Goal: Task Accomplishment & Management: Use online tool/utility

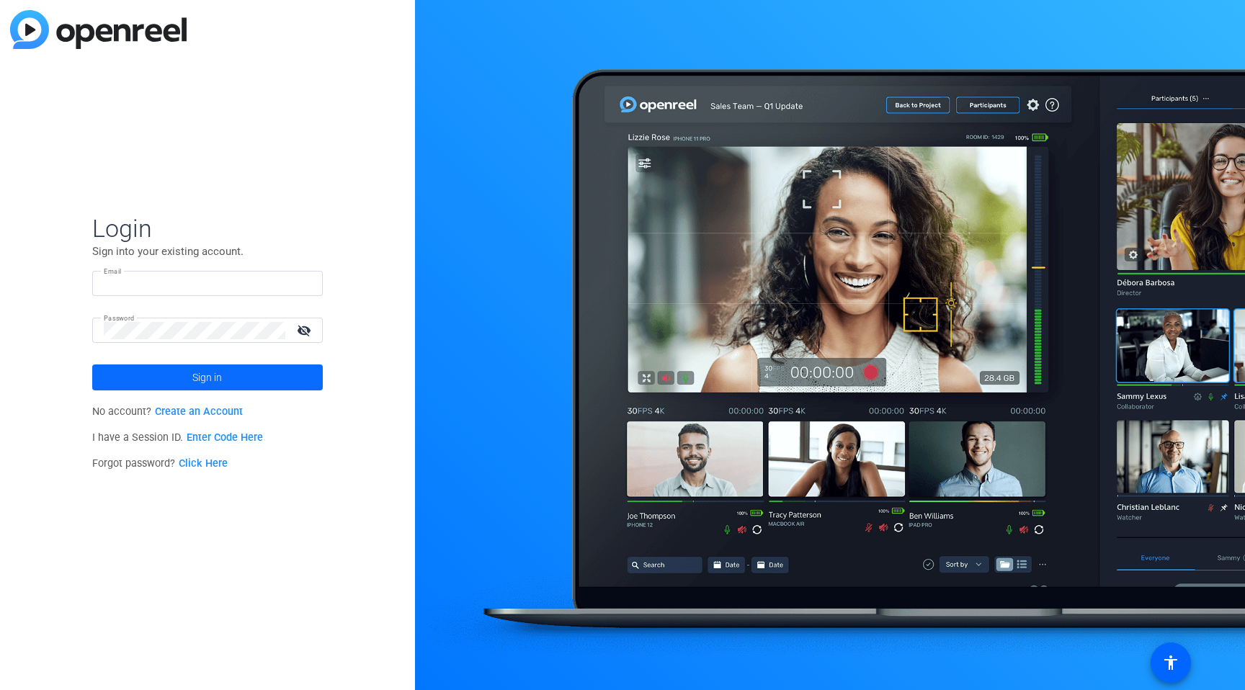
type input "[EMAIL_ADDRESS][DOMAIN_NAME]"
click at [148, 373] on span at bounding box center [207, 377] width 231 height 35
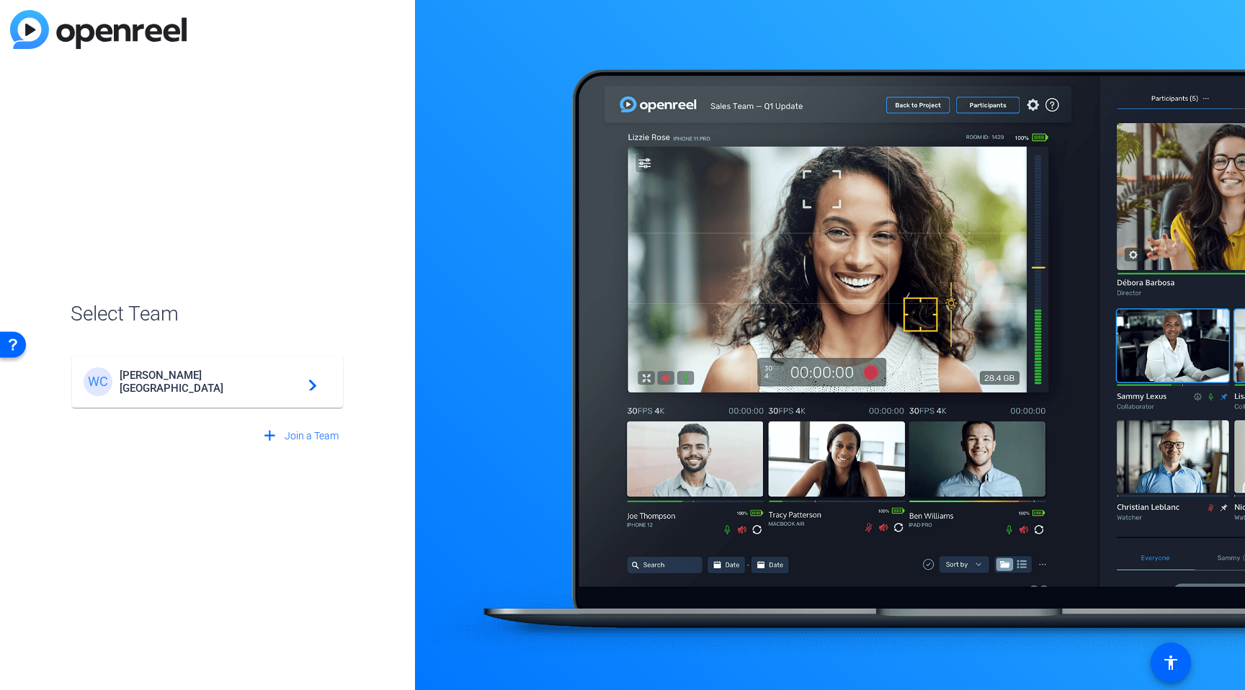
click at [215, 383] on span "Weill Cornell Medical College" at bounding box center [210, 382] width 180 height 26
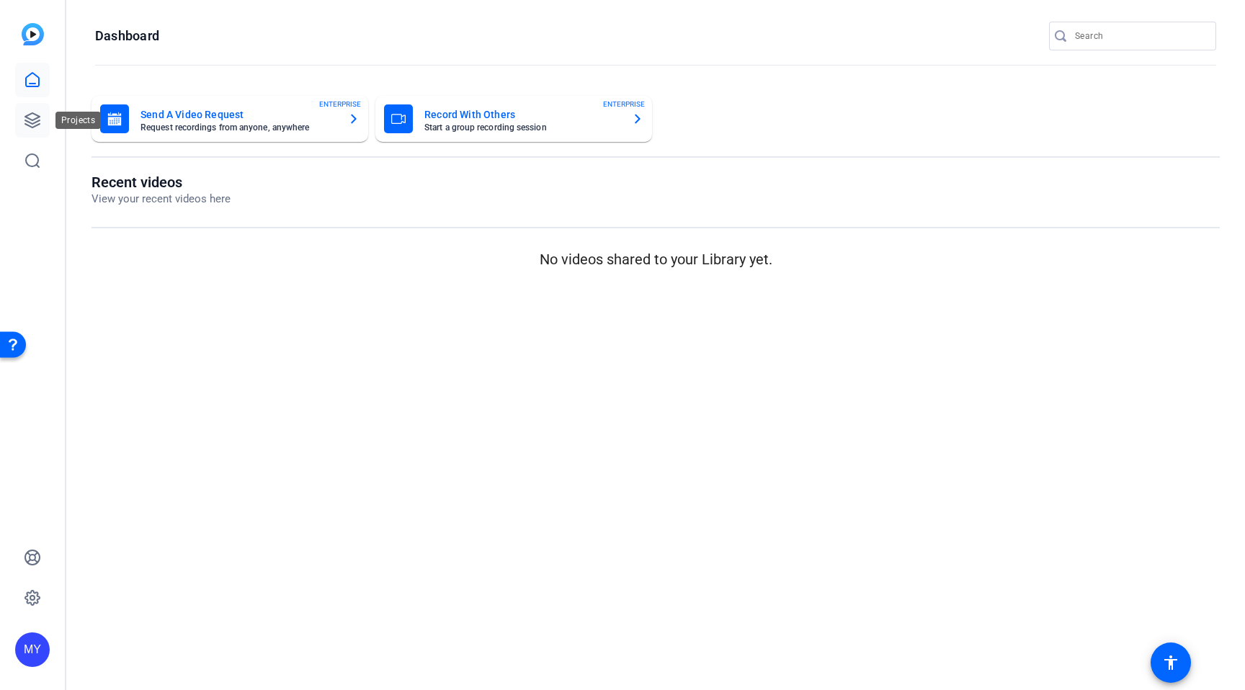
click at [34, 127] on icon at bounding box center [32, 120] width 14 height 14
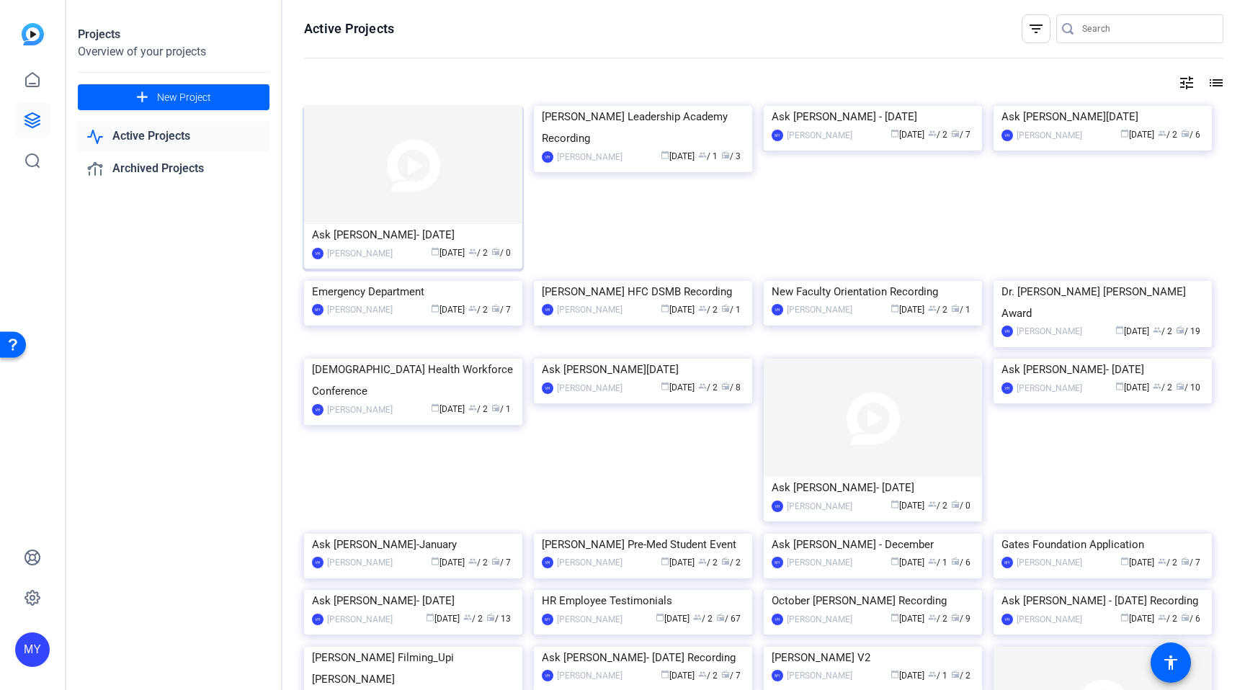
click at [412, 165] on img at bounding box center [413, 165] width 218 height 118
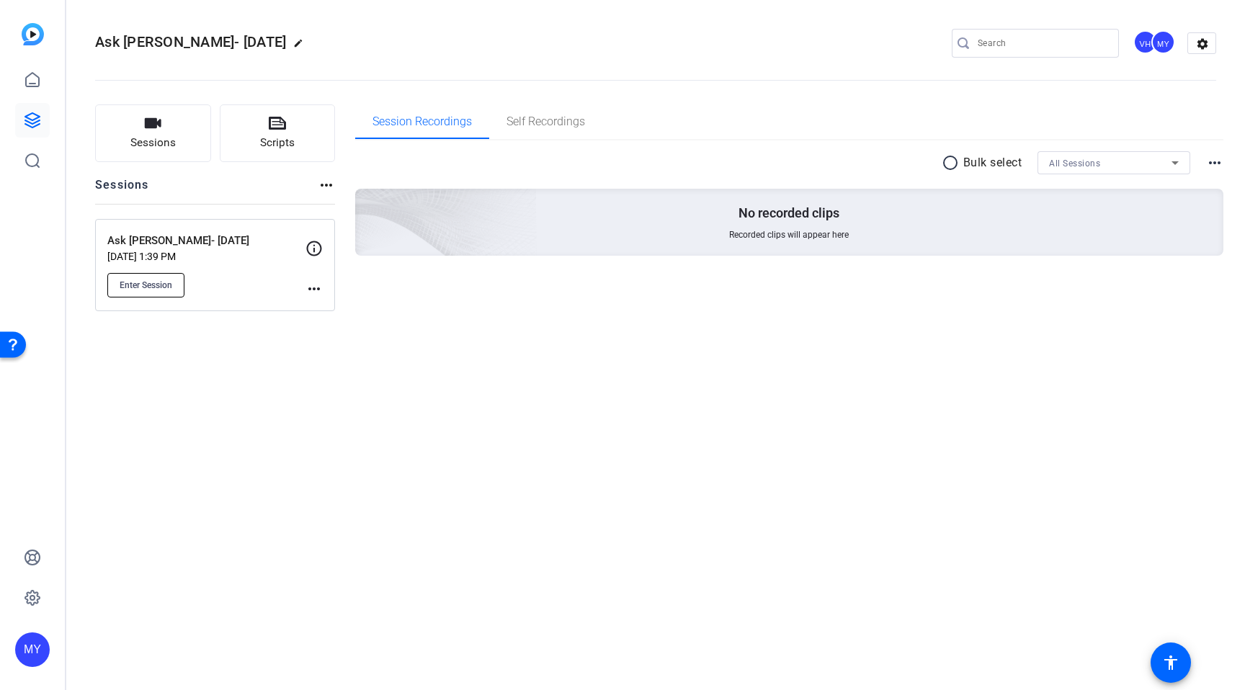
click at [156, 293] on button "Enter Session" at bounding box center [145, 285] width 77 height 25
click at [172, 283] on button "Enter Session" at bounding box center [145, 285] width 77 height 25
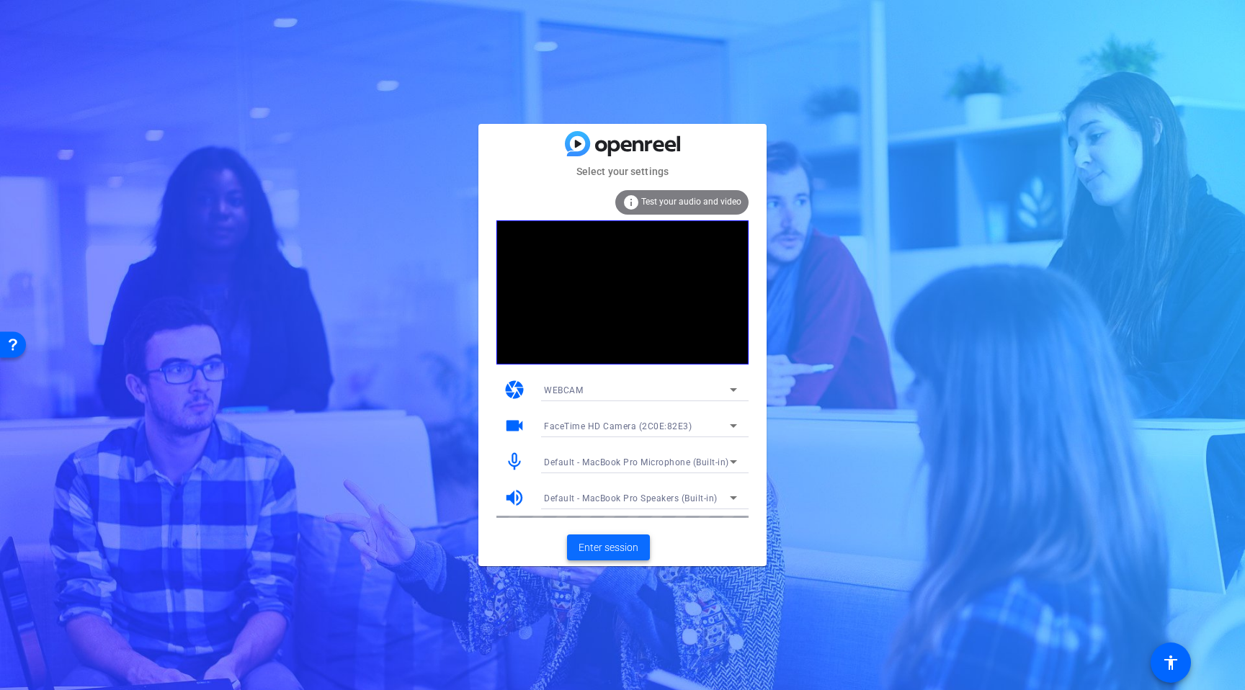
click at [608, 546] on span "Enter session" at bounding box center [609, 548] width 60 height 15
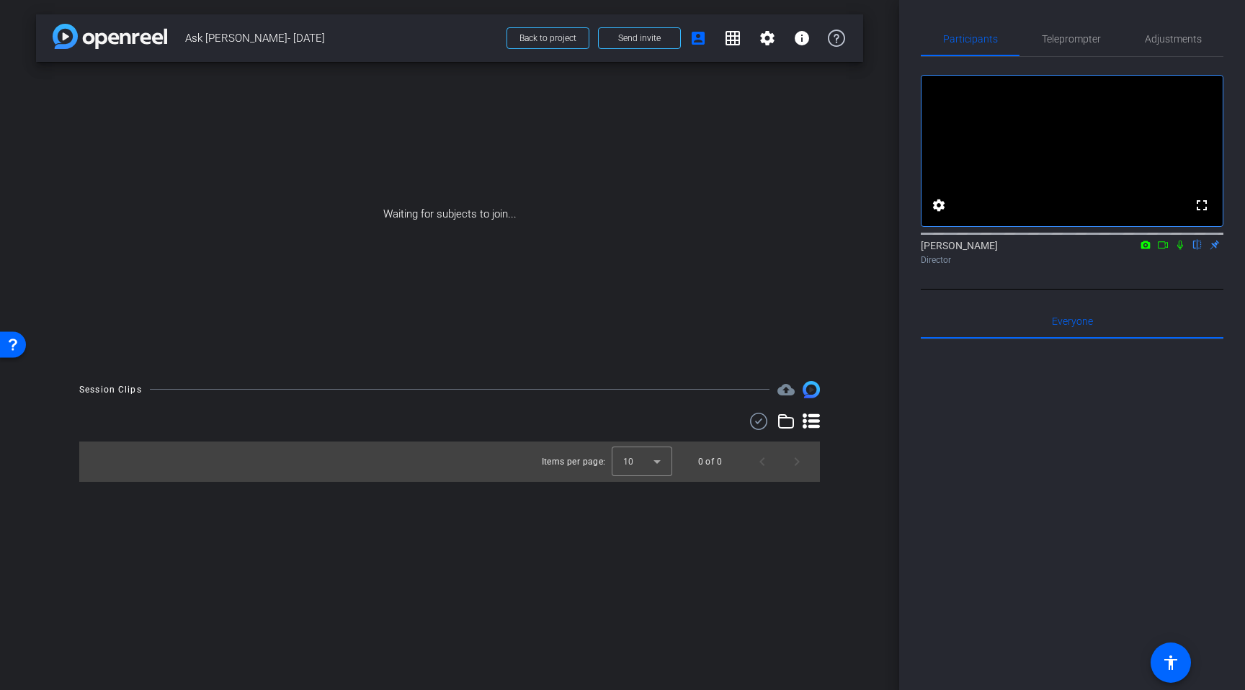
click at [1178, 250] on icon at bounding box center [1181, 245] width 12 height 10
click at [1163, 250] on icon at bounding box center [1163, 245] width 12 height 10
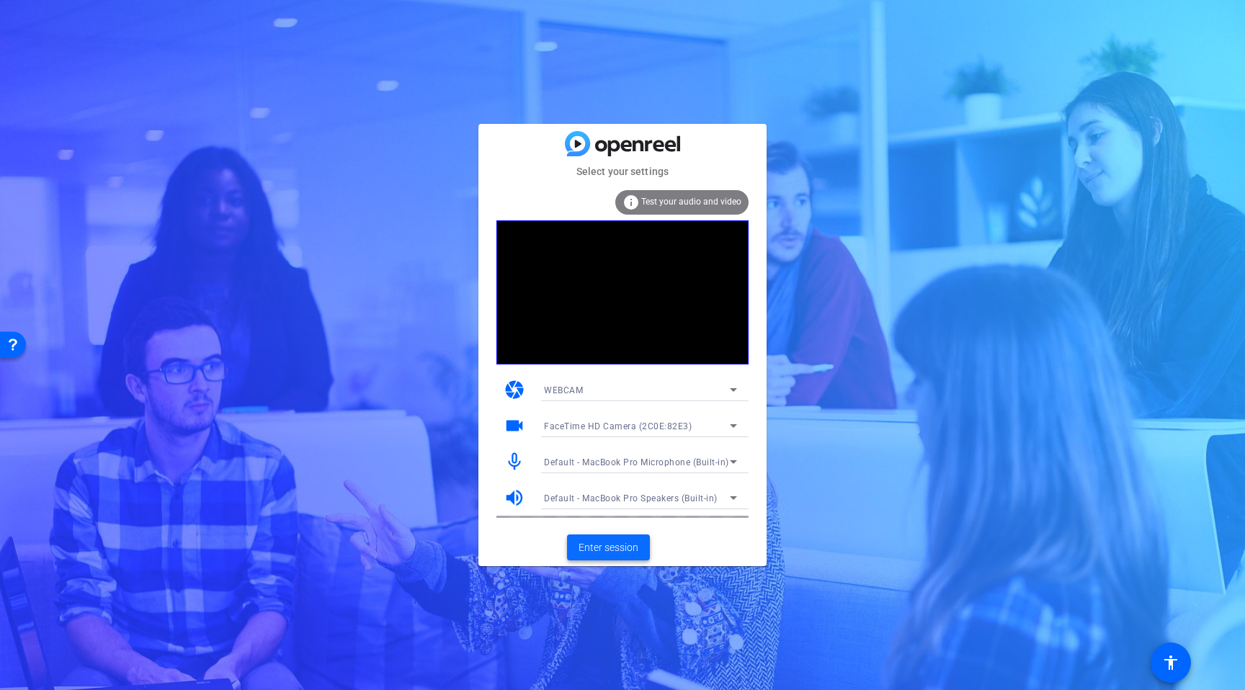
click at [605, 548] on span "Enter session" at bounding box center [609, 548] width 60 height 15
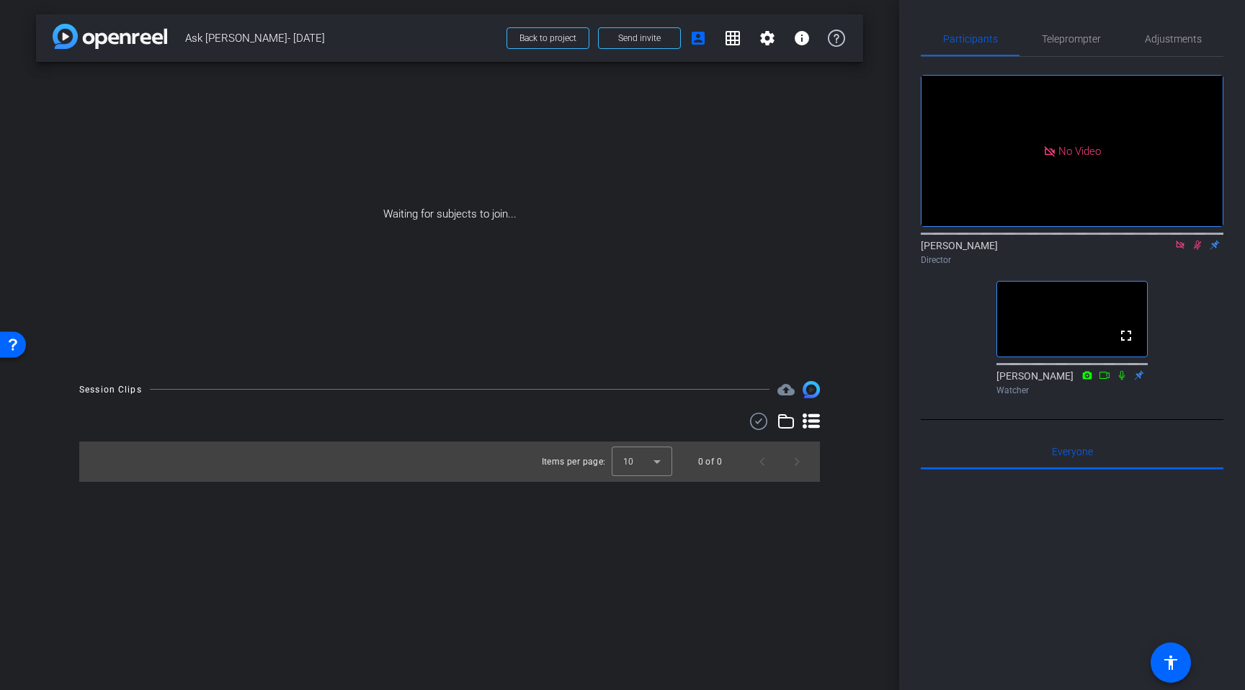
click at [1182, 250] on icon at bounding box center [1181, 245] width 12 height 10
click at [1180, 250] on icon at bounding box center [1181, 245] width 12 height 10
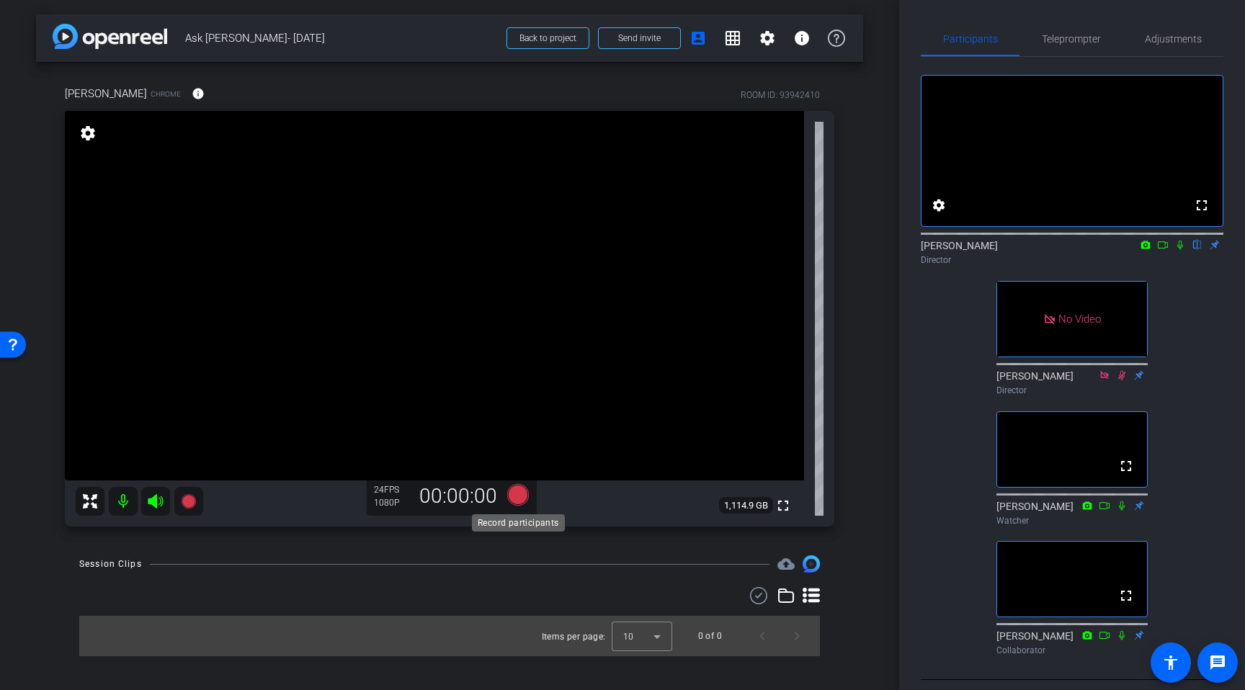
click at [525, 500] on icon at bounding box center [518, 495] width 22 height 22
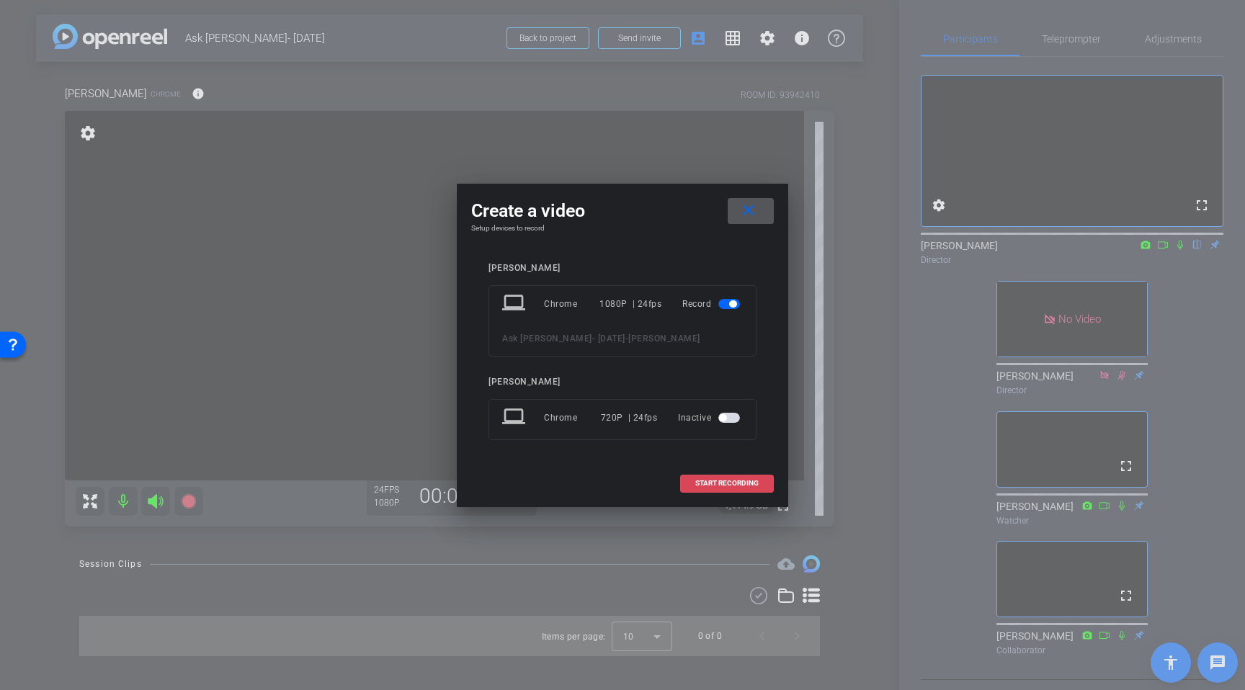
click at [726, 484] on span "START RECORDING" at bounding box center [726, 483] width 63 height 7
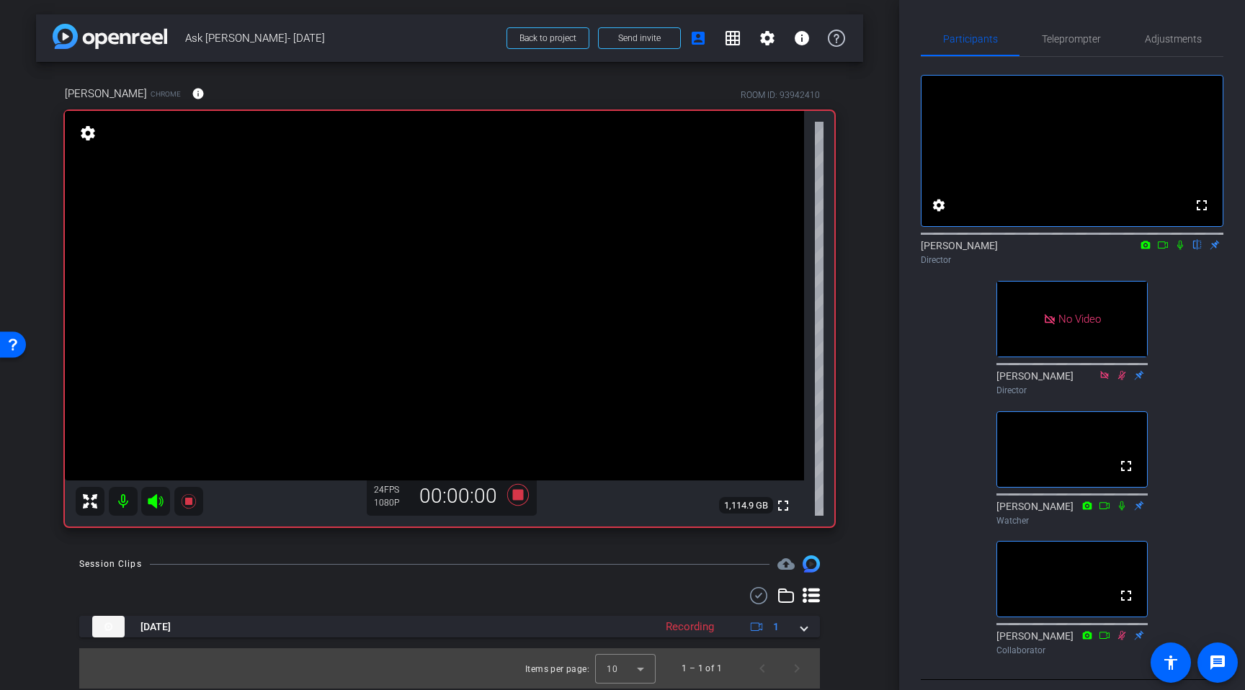
click at [1182, 250] on icon at bounding box center [1181, 245] width 12 height 10
click at [1165, 250] on icon at bounding box center [1163, 245] width 12 height 10
click at [1197, 250] on icon at bounding box center [1198, 245] width 8 height 9
click at [1178, 250] on icon at bounding box center [1181, 245] width 12 height 10
click at [1168, 249] on icon at bounding box center [1163, 244] width 10 height 7
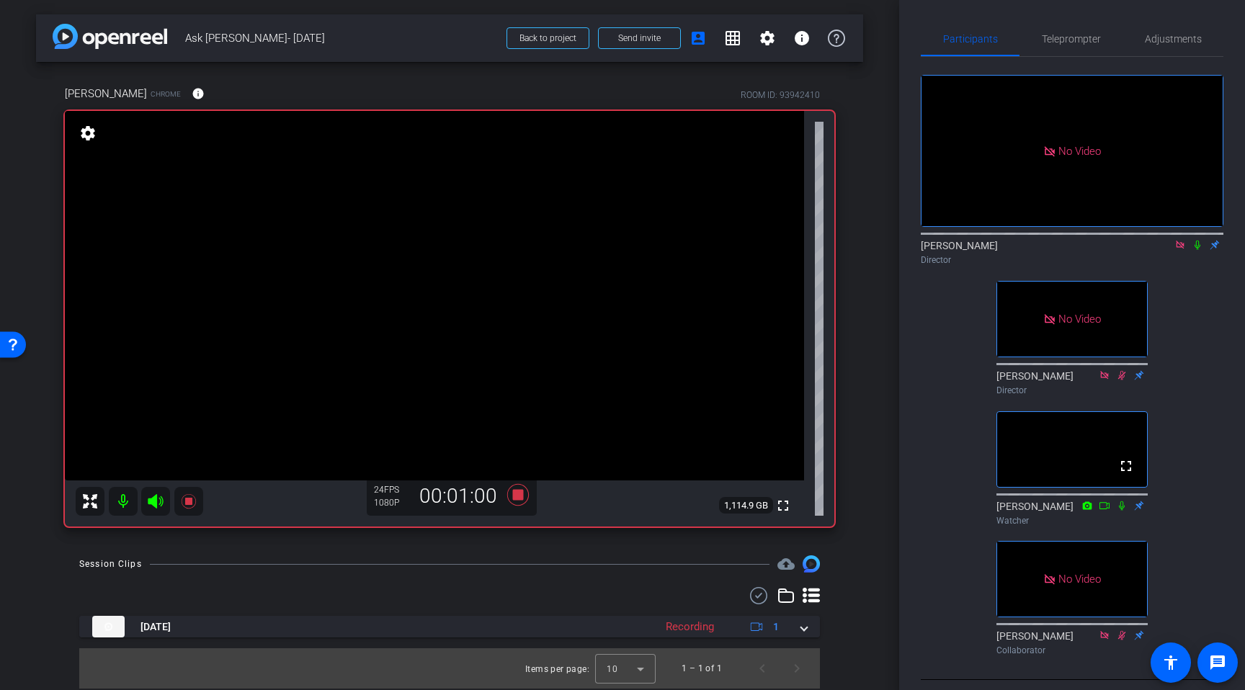
click at [1198, 250] on icon at bounding box center [1198, 245] width 12 height 10
click at [1181, 250] on icon at bounding box center [1181, 245] width 12 height 10
click at [1182, 250] on icon at bounding box center [1181, 245] width 12 height 10
click at [1178, 250] on icon at bounding box center [1181, 245] width 12 height 10
click at [1163, 250] on icon at bounding box center [1163, 245] width 12 height 10
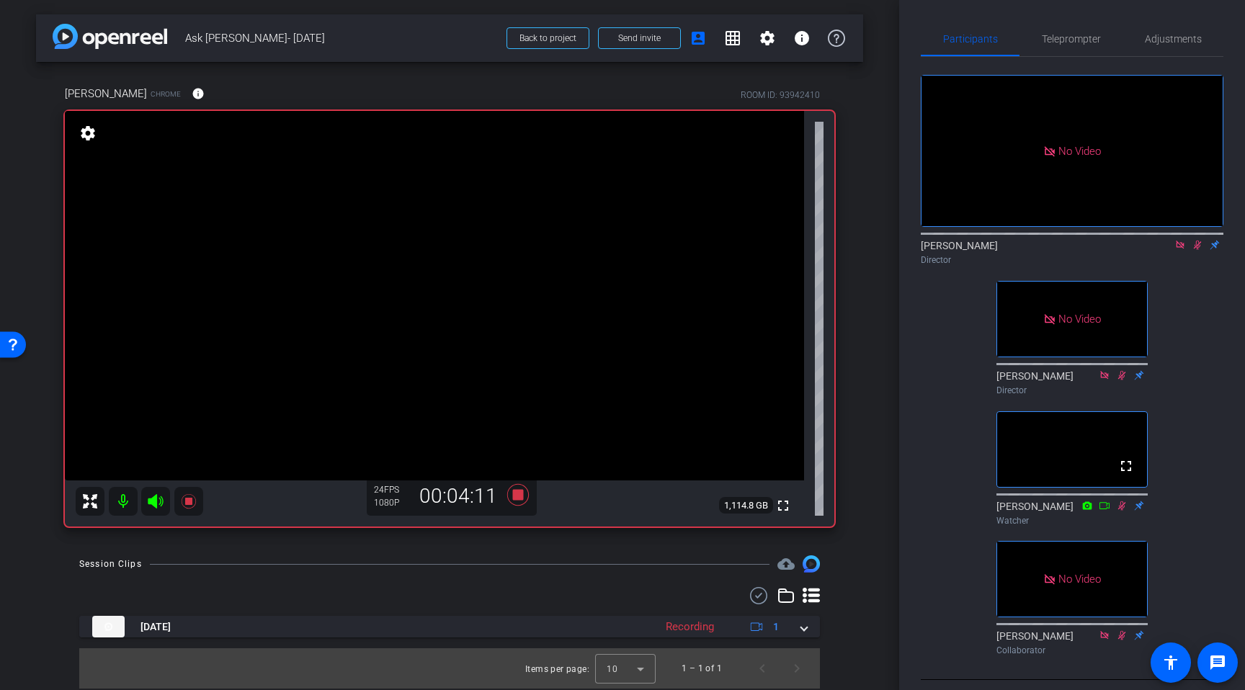
click at [1199, 250] on icon at bounding box center [1198, 245] width 8 height 9
click at [1176, 250] on icon at bounding box center [1181, 245] width 12 height 10
click at [525, 498] on icon at bounding box center [518, 495] width 35 height 26
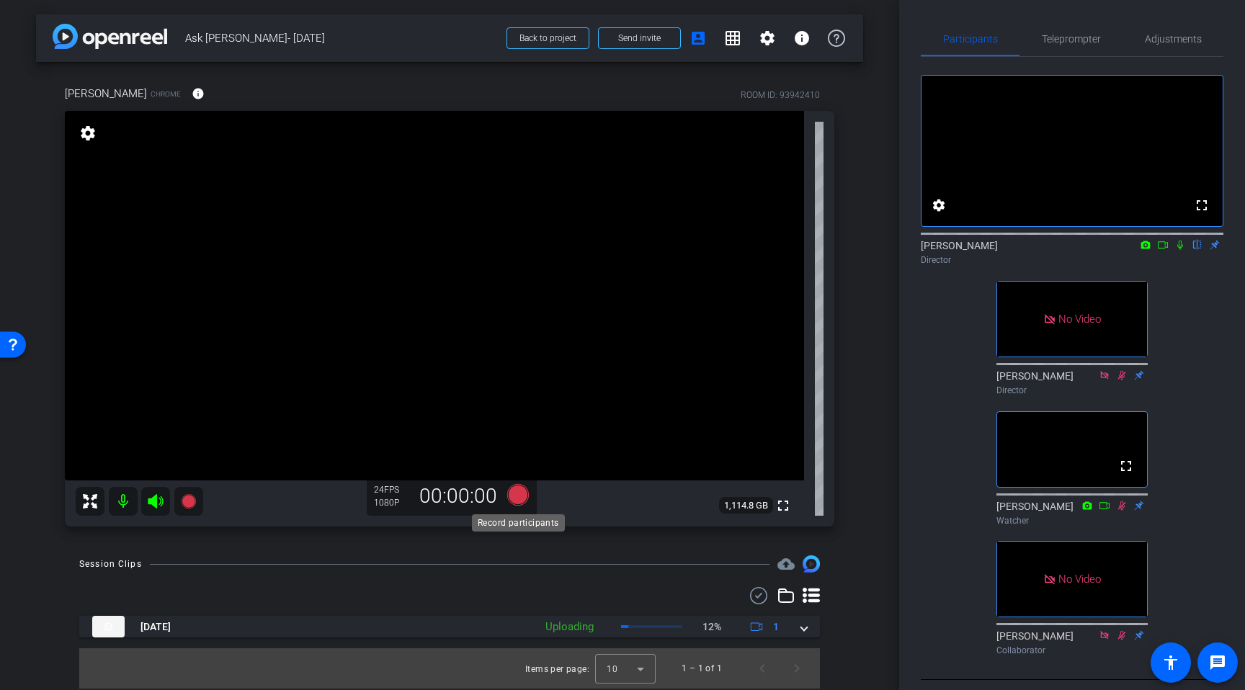
click at [517, 497] on icon at bounding box center [518, 495] width 22 height 22
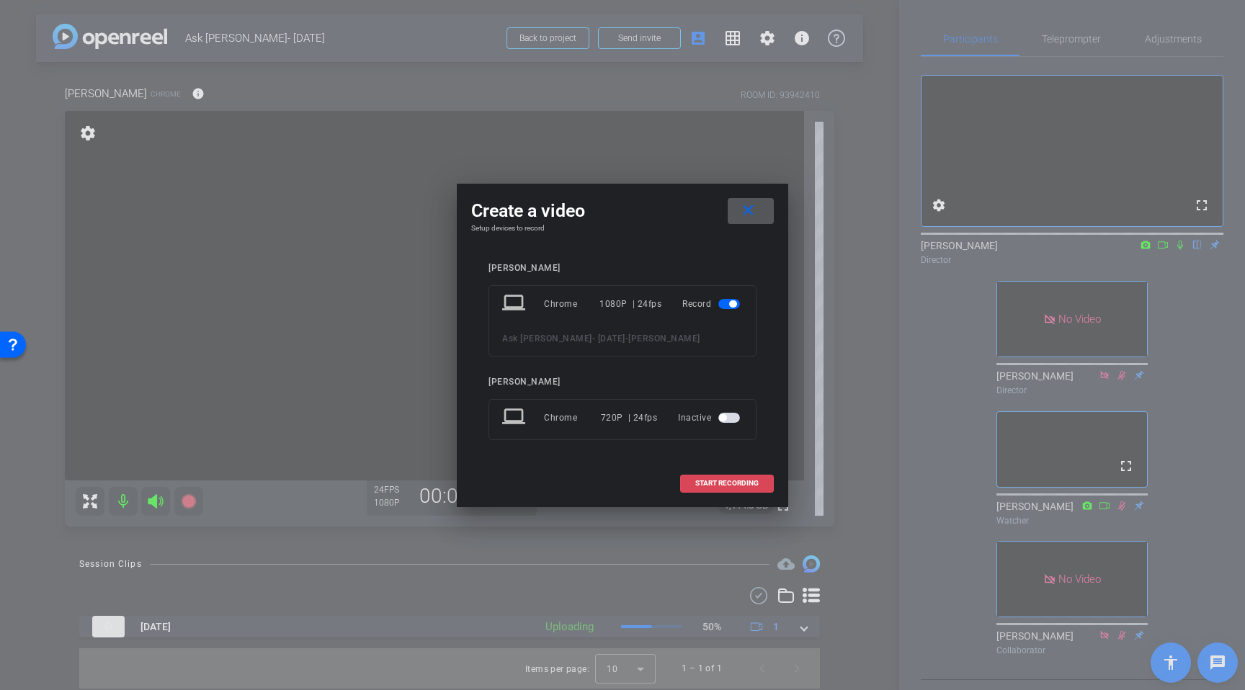
click at [720, 482] on span "START RECORDING" at bounding box center [726, 483] width 63 height 7
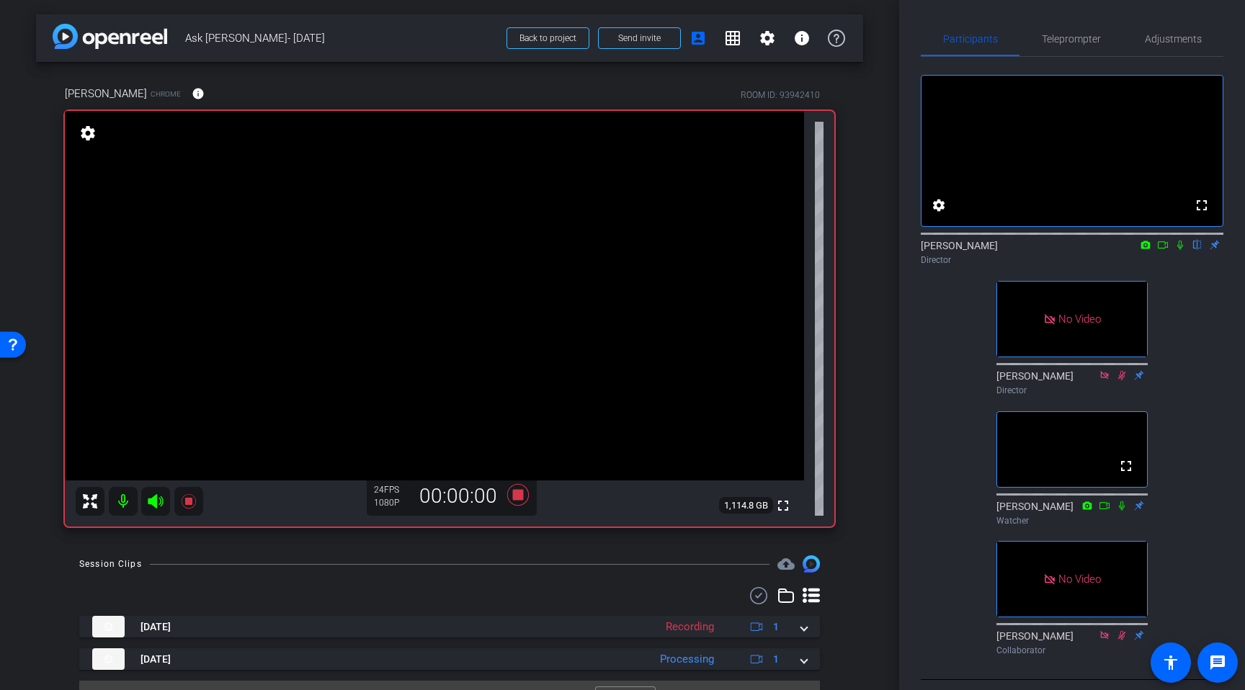
click at [1168, 249] on icon at bounding box center [1163, 244] width 10 height 7
click at [1199, 250] on icon at bounding box center [1198, 245] width 12 height 10
click at [1181, 250] on icon at bounding box center [1181, 245] width 12 height 10
click at [1179, 250] on icon at bounding box center [1181, 245] width 8 height 9
click at [523, 492] on icon at bounding box center [518, 495] width 22 height 22
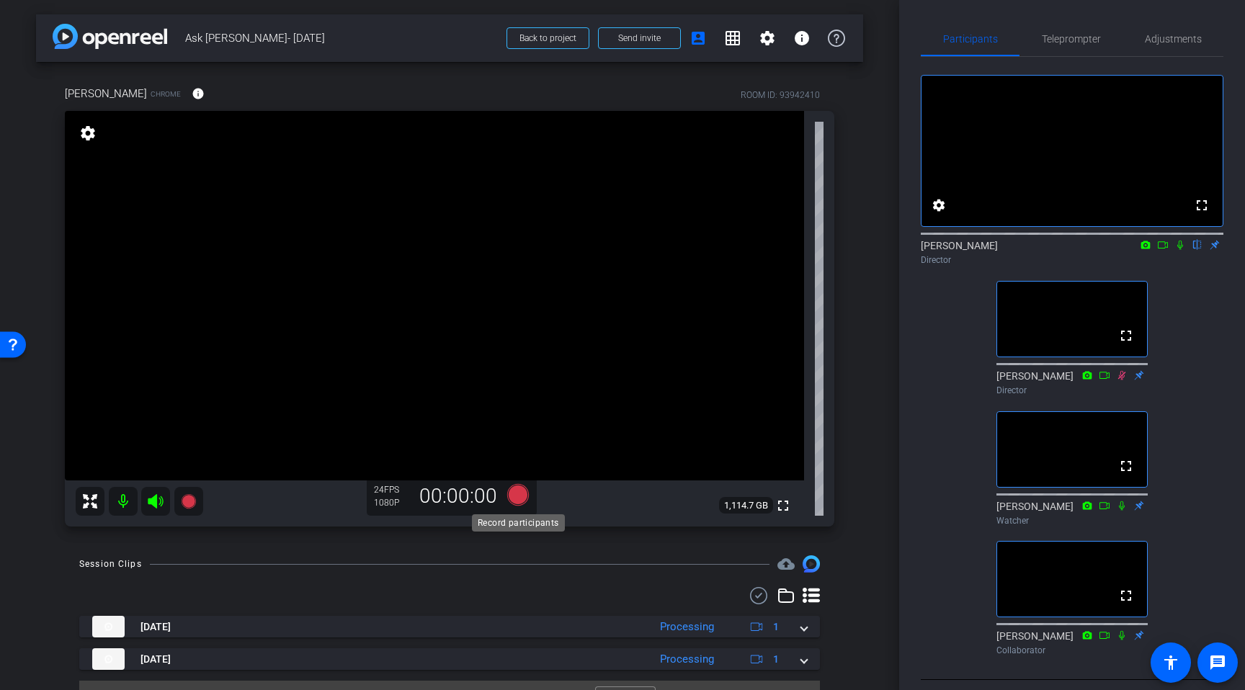
click at [525, 497] on icon at bounding box center [518, 495] width 22 height 22
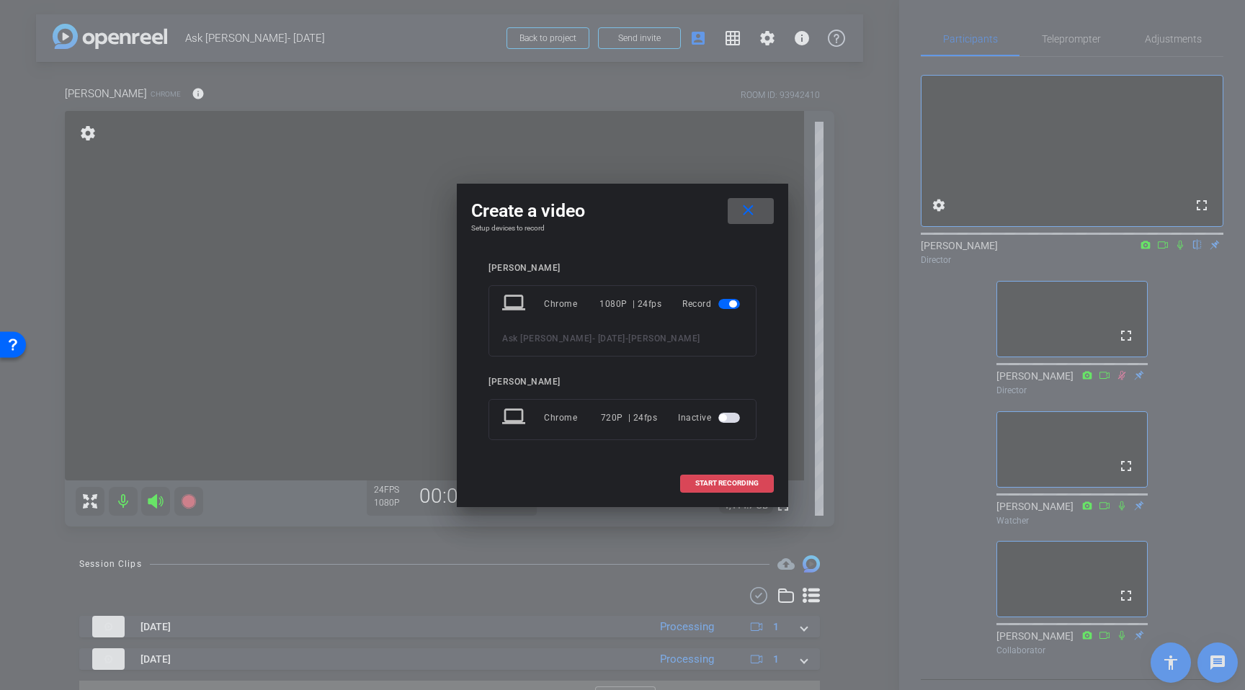
click at [693, 479] on span at bounding box center [727, 483] width 92 height 35
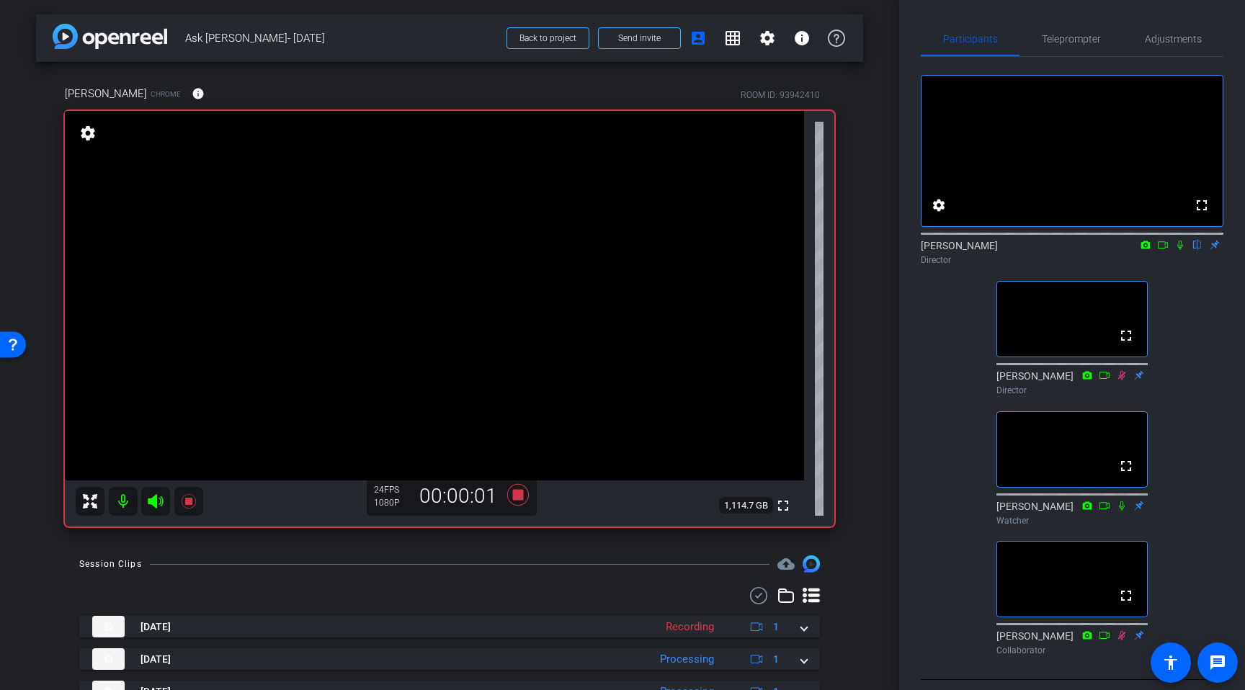
click at [1166, 250] on icon at bounding box center [1163, 245] width 12 height 10
click at [1199, 250] on icon at bounding box center [1198, 245] width 6 height 9
click at [1179, 250] on icon at bounding box center [1181, 245] width 12 height 10
click at [1183, 250] on icon at bounding box center [1181, 245] width 12 height 10
click at [528, 495] on icon at bounding box center [518, 495] width 22 height 22
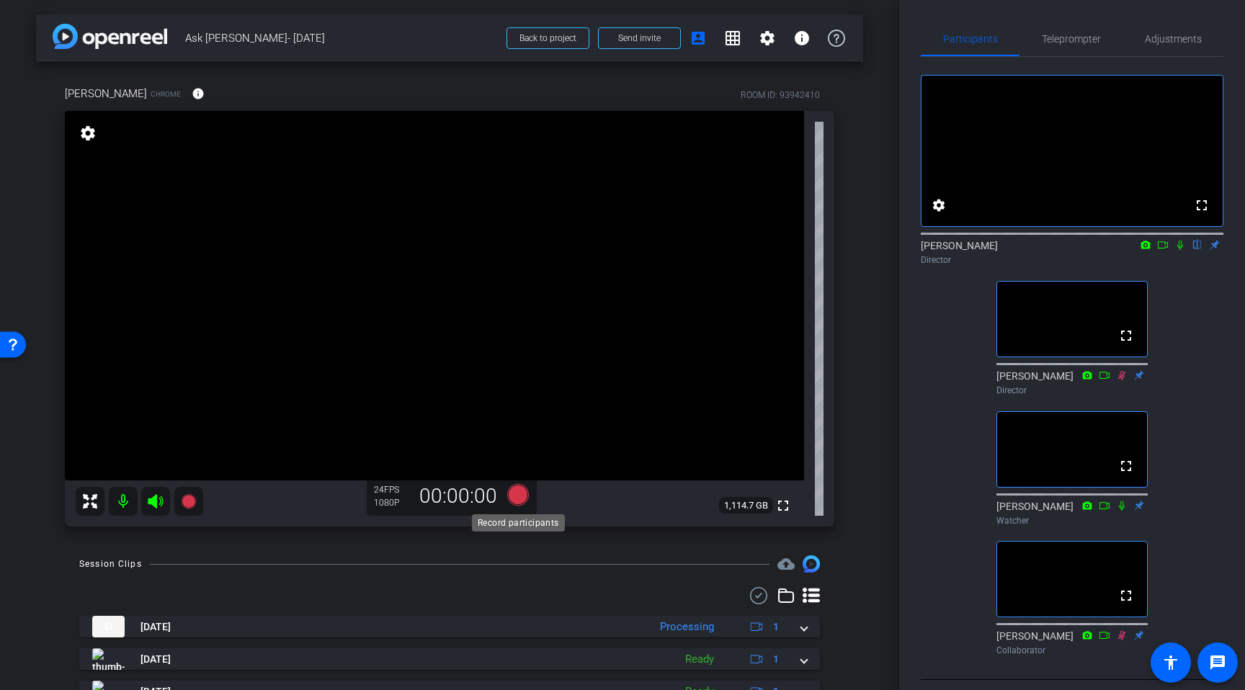
click at [518, 497] on icon at bounding box center [518, 495] width 22 height 22
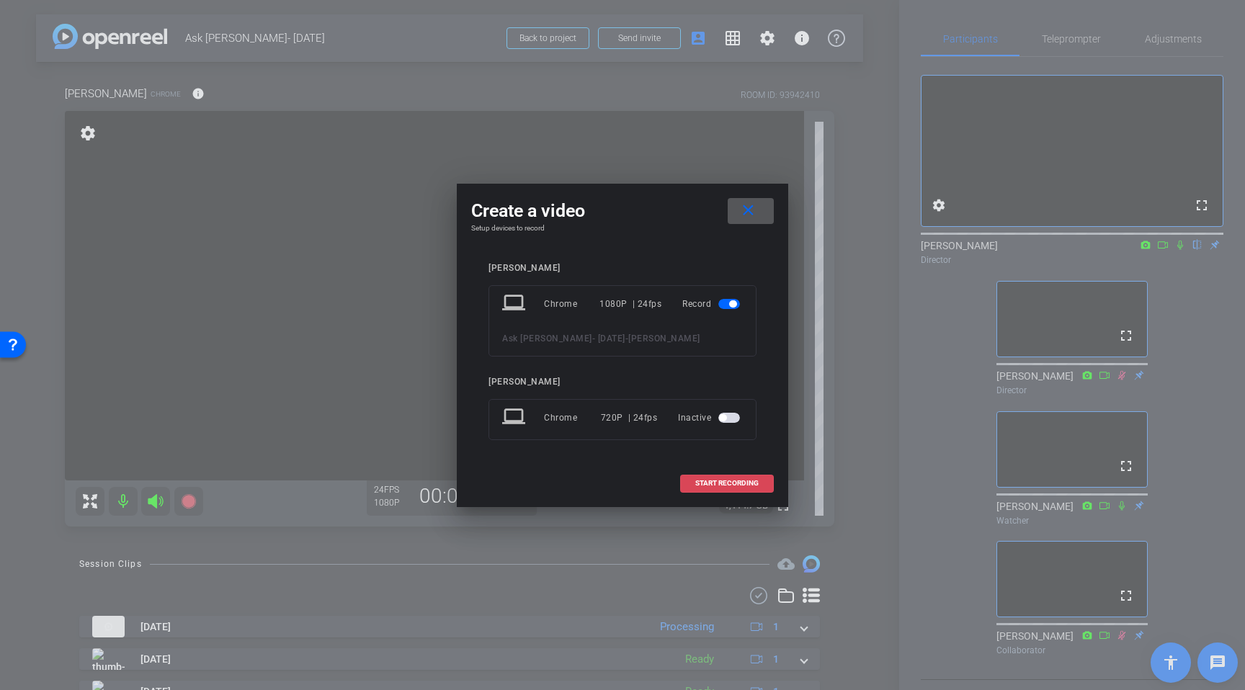
click at [707, 482] on span "START RECORDING" at bounding box center [726, 483] width 63 height 7
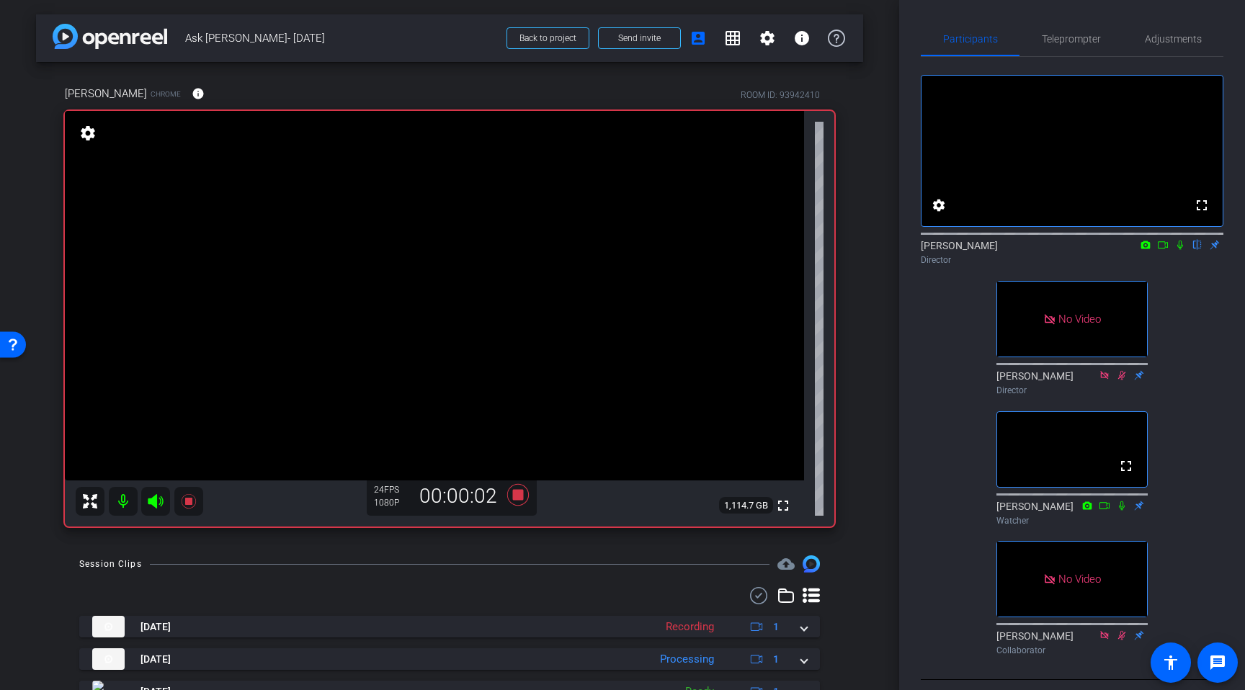
click at [1164, 250] on icon at bounding box center [1163, 245] width 12 height 10
click at [1199, 250] on icon at bounding box center [1198, 245] width 6 height 9
click at [1179, 249] on icon at bounding box center [1180, 245] width 8 height 8
click at [1180, 250] on icon at bounding box center [1181, 245] width 8 height 9
click at [520, 498] on icon at bounding box center [518, 495] width 22 height 22
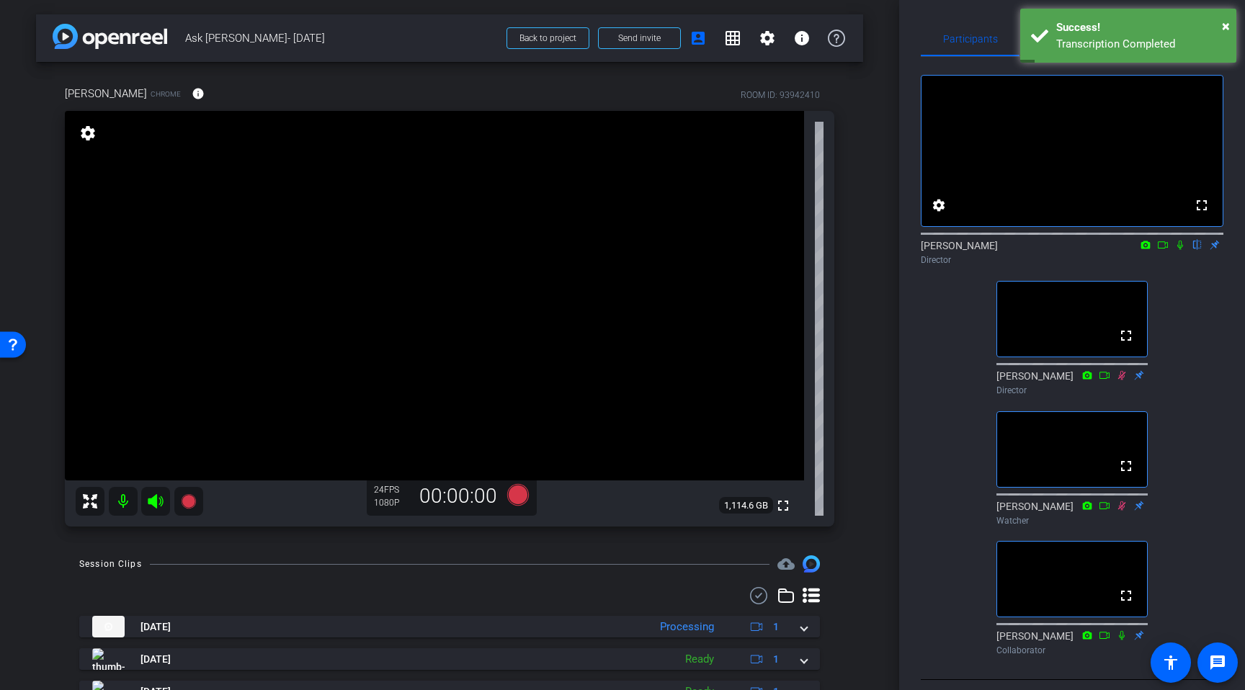
click at [1182, 250] on icon at bounding box center [1181, 245] width 6 height 9
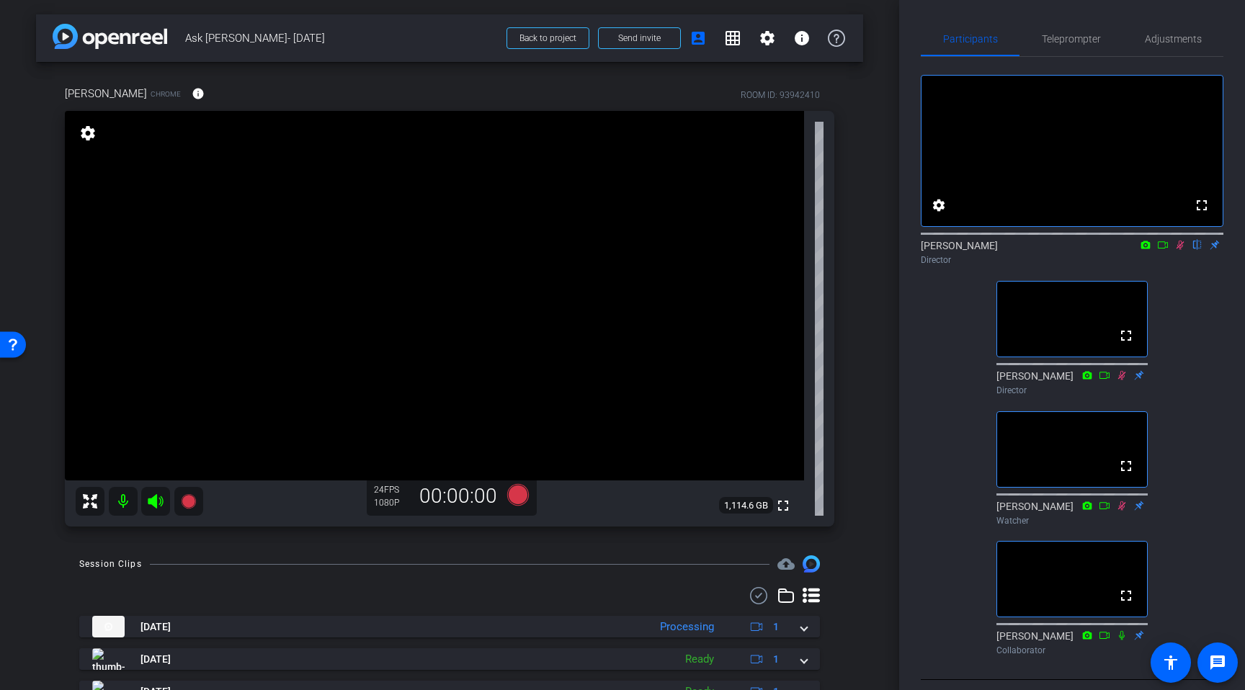
click at [1180, 250] on icon at bounding box center [1181, 245] width 12 height 10
click at [515, 498] on icon at bounding box center [518, 495] width 22 height 22
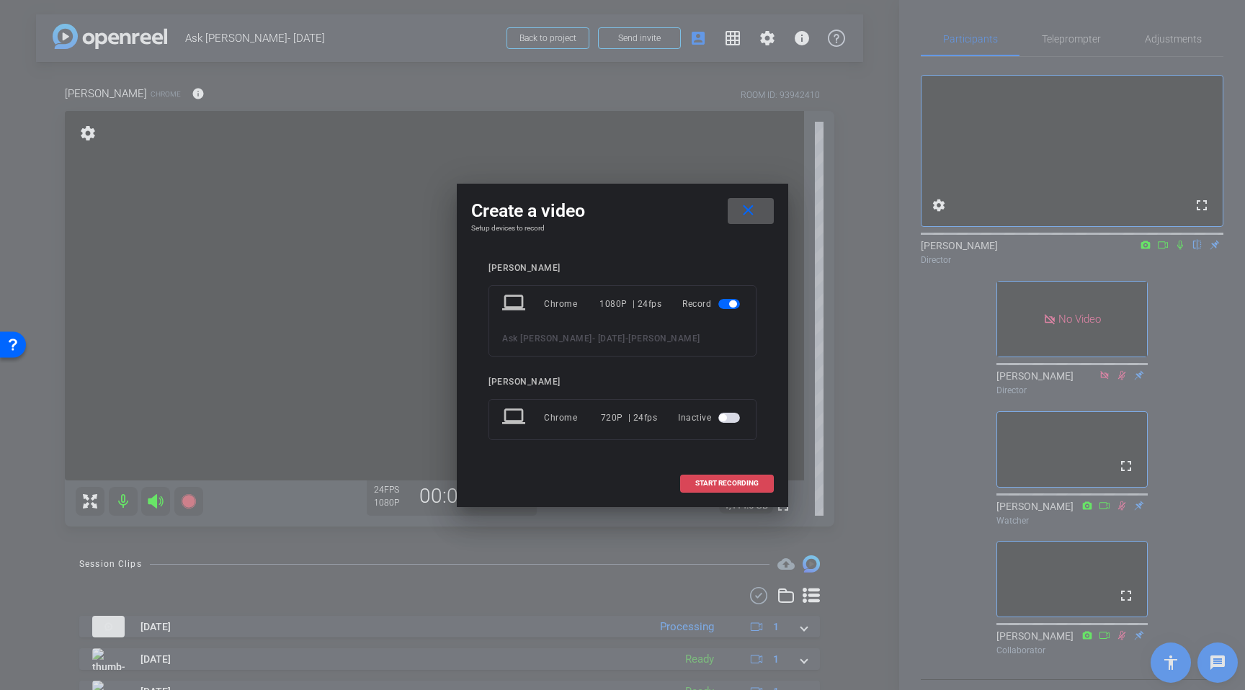
click at [713, 480] on span "START RECORDING" at bounding box center [726, 483] width 63 height 7
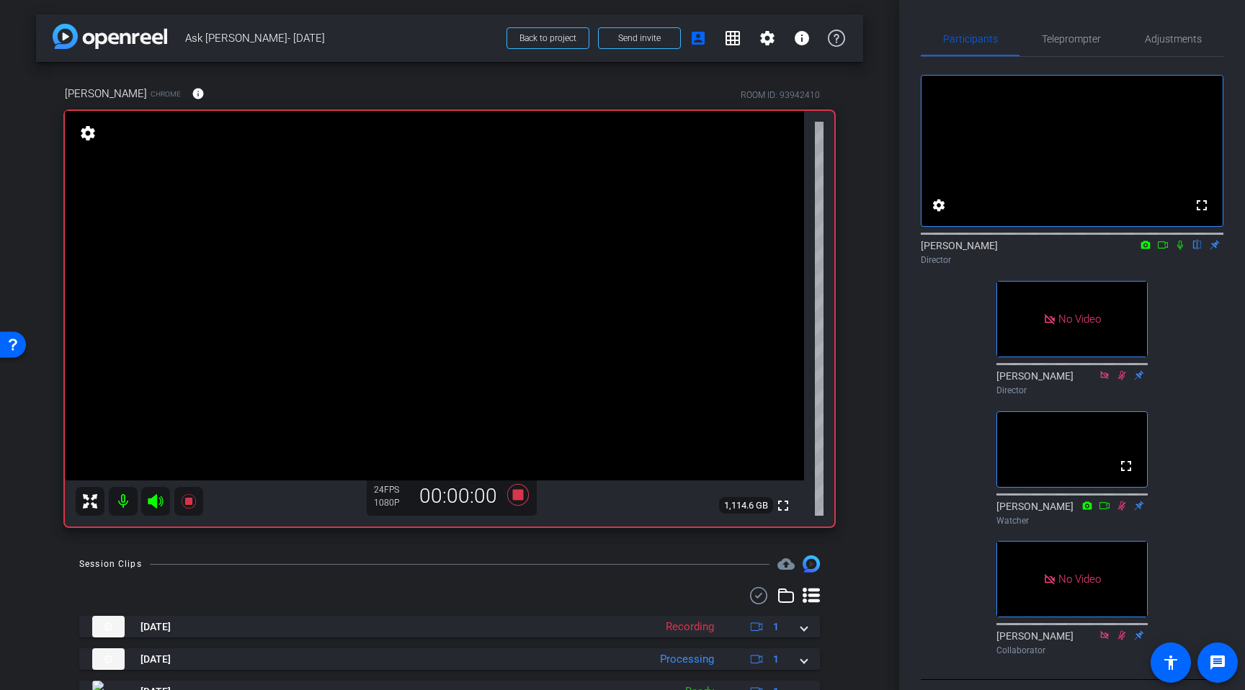
click at [1168, 249] on icon at bounding box center [1163, 244] width 10 height 7
click at [1198, 250] on icon at bounding box center [1198, 245] width 12 height 10
click at [1181, 250] on icon at bounding box center [1181, 245] width 12 height 10
click at [1181, 250] on icon at bounding box center [1181, 245] width 8 height 9
click at [516, 494] on icon at bounding box center [518, 495] width 22 height 22
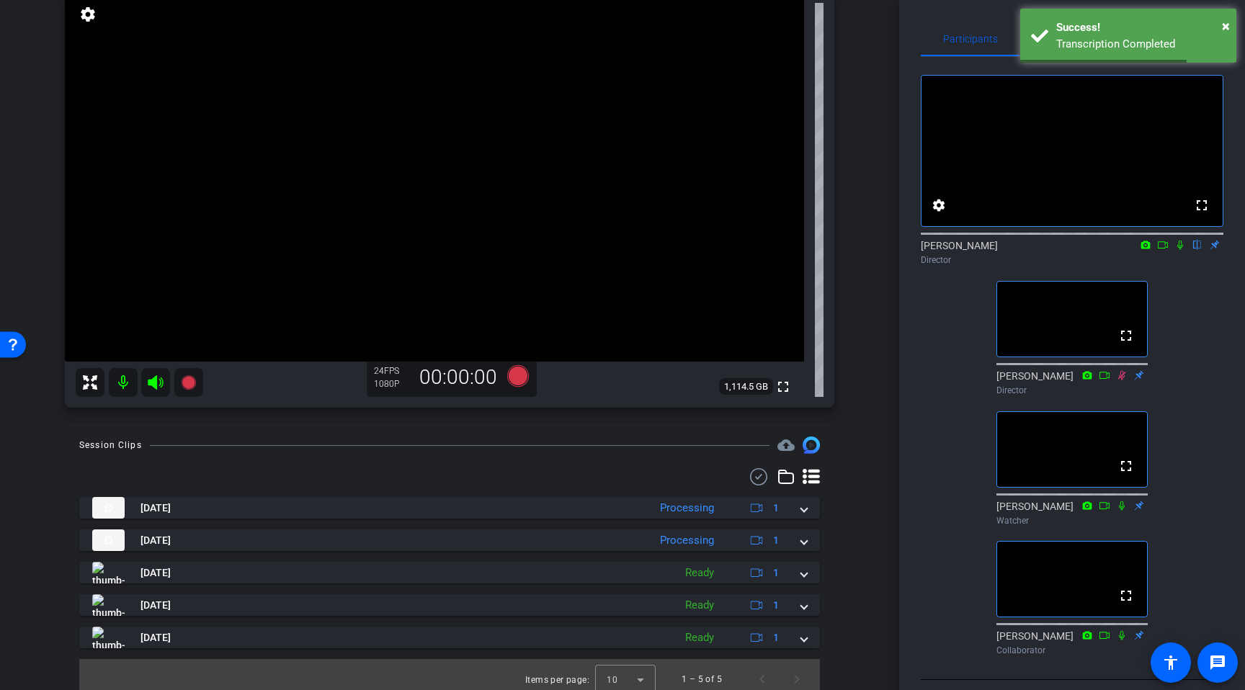
scroll to position [128, 0]
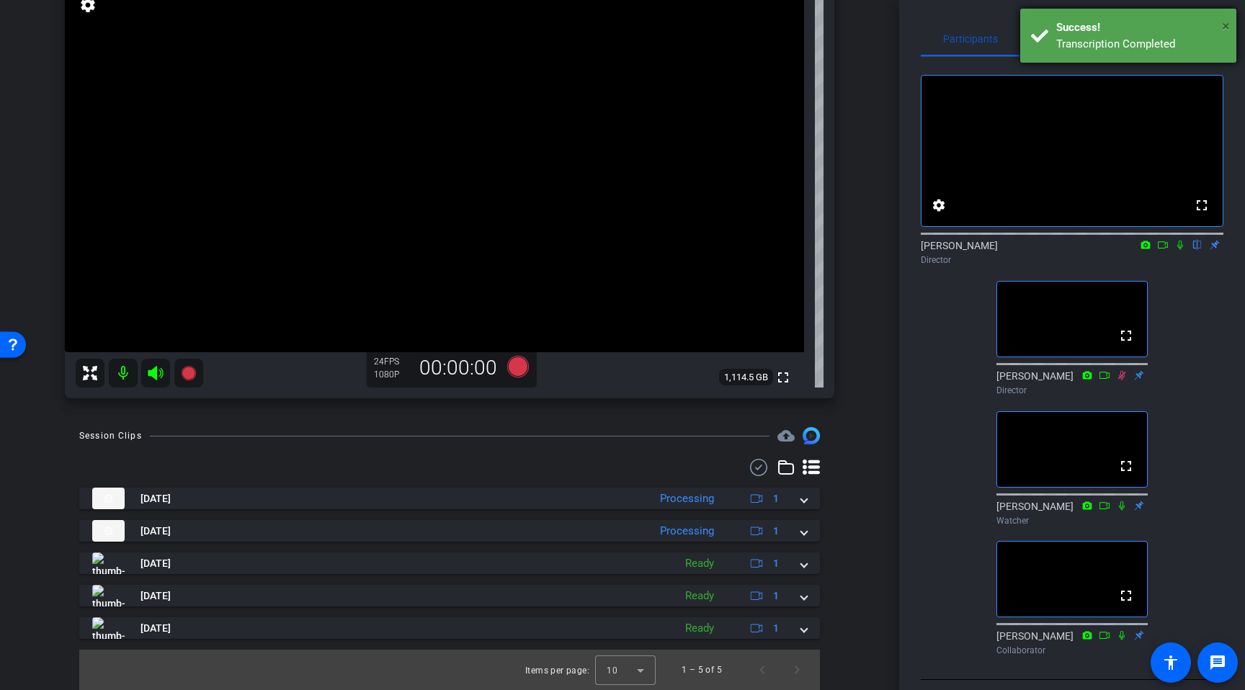
click at [1227, 26] on span "×" at bounding box center [1226, 25] width 8 height 17
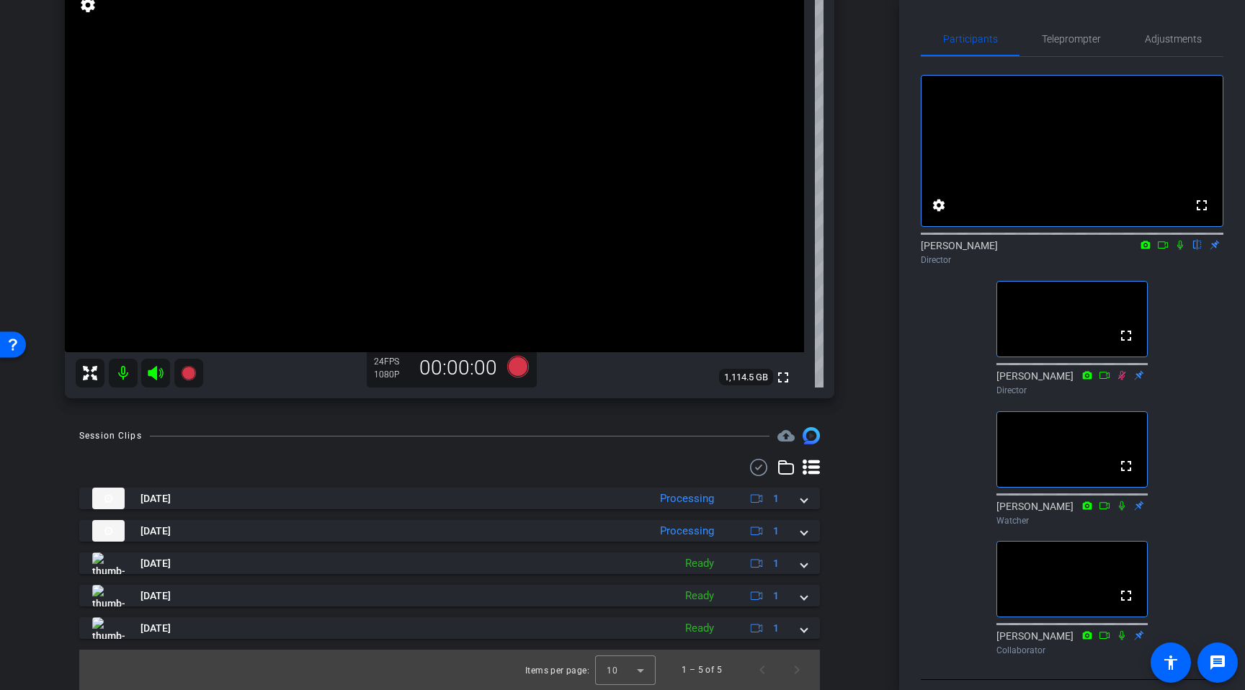
click at [1184, 250] on icon at bounding box center [1181, 245] width 12 height 10
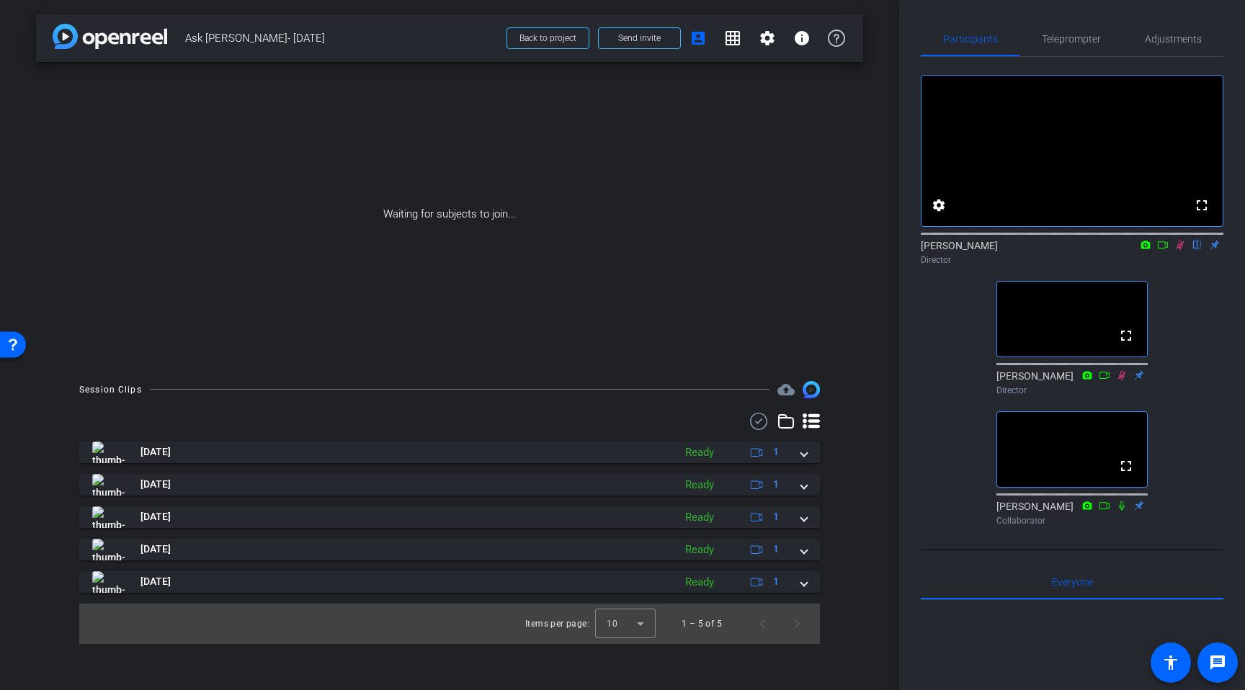
scroll to position [0, 0]
click at [1179, 250] on icon at bounding box center [1181, 245] width 8 height 9
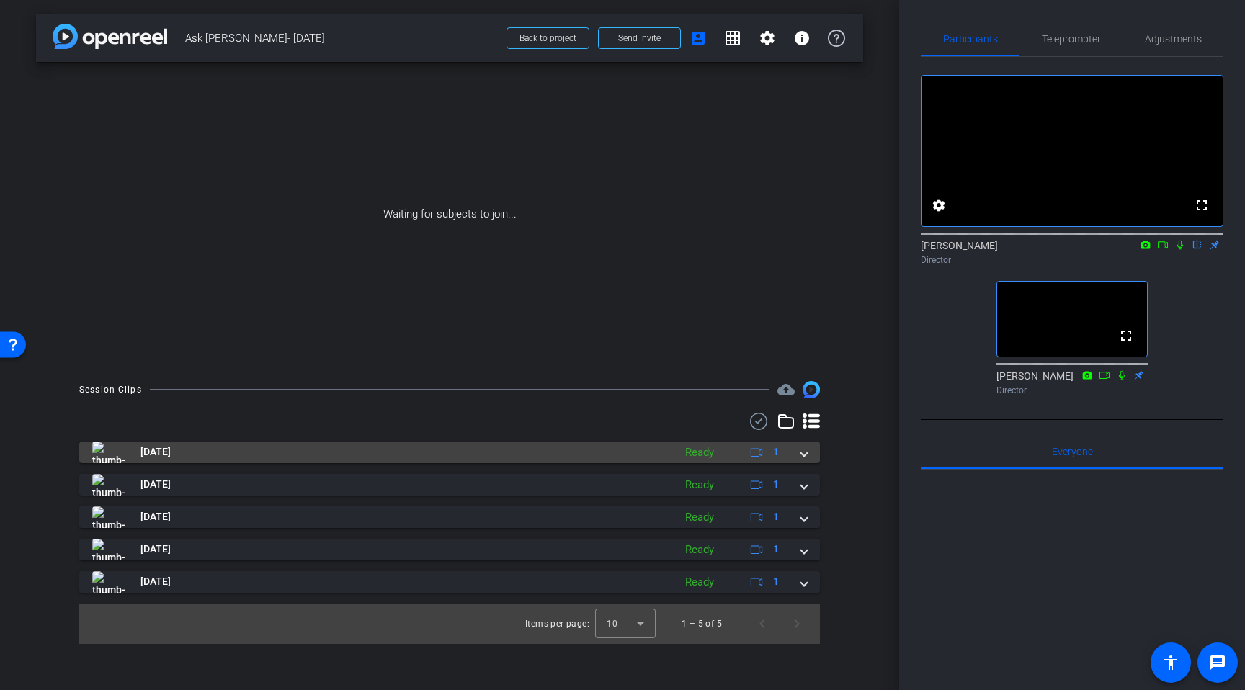
click at [804, 454] on span at bounding box center [804, 452] width 6 height 15
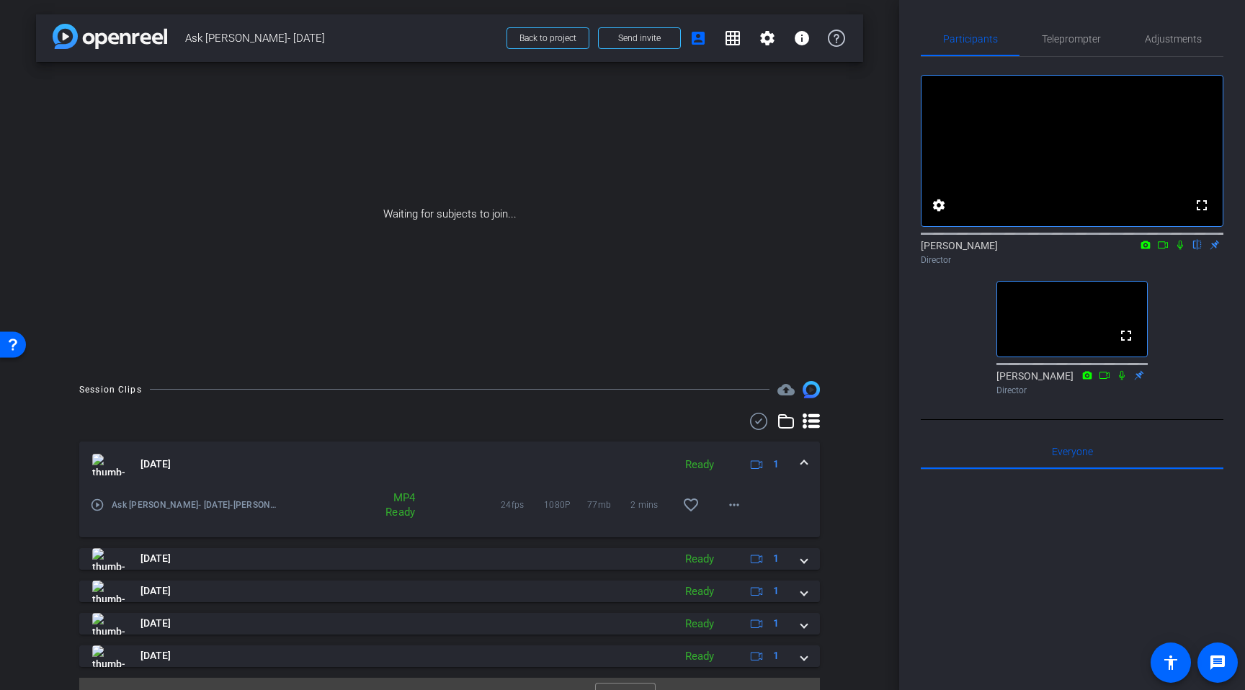
click at [804, 454] on mat-expansion-panel-header "[DATE] Ready 1" at bounding box center [449, 465] width 741 height 46
